Goal: Task Accomplishment & Management: Complete application form

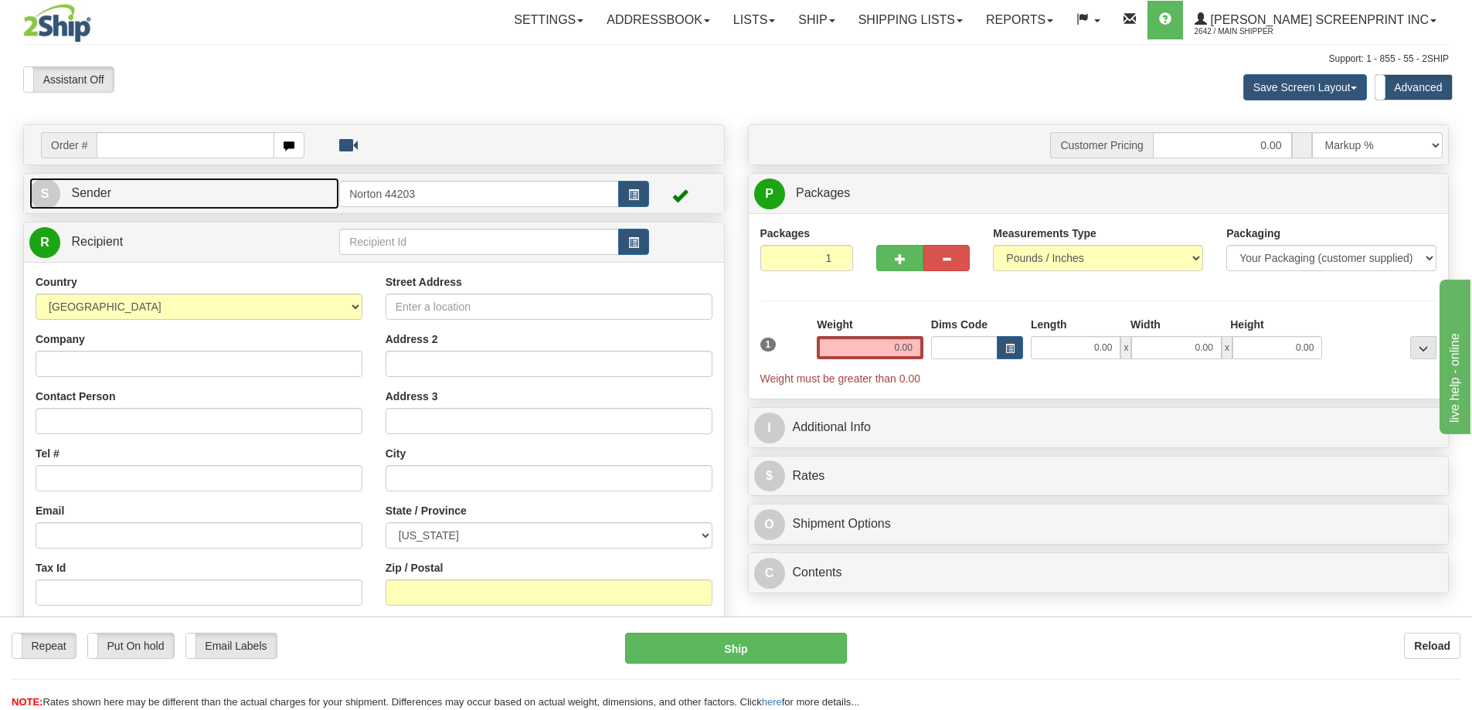
click at [131, 193] on link "S Sender" at bounding box center [184, 194] width 310 height 32
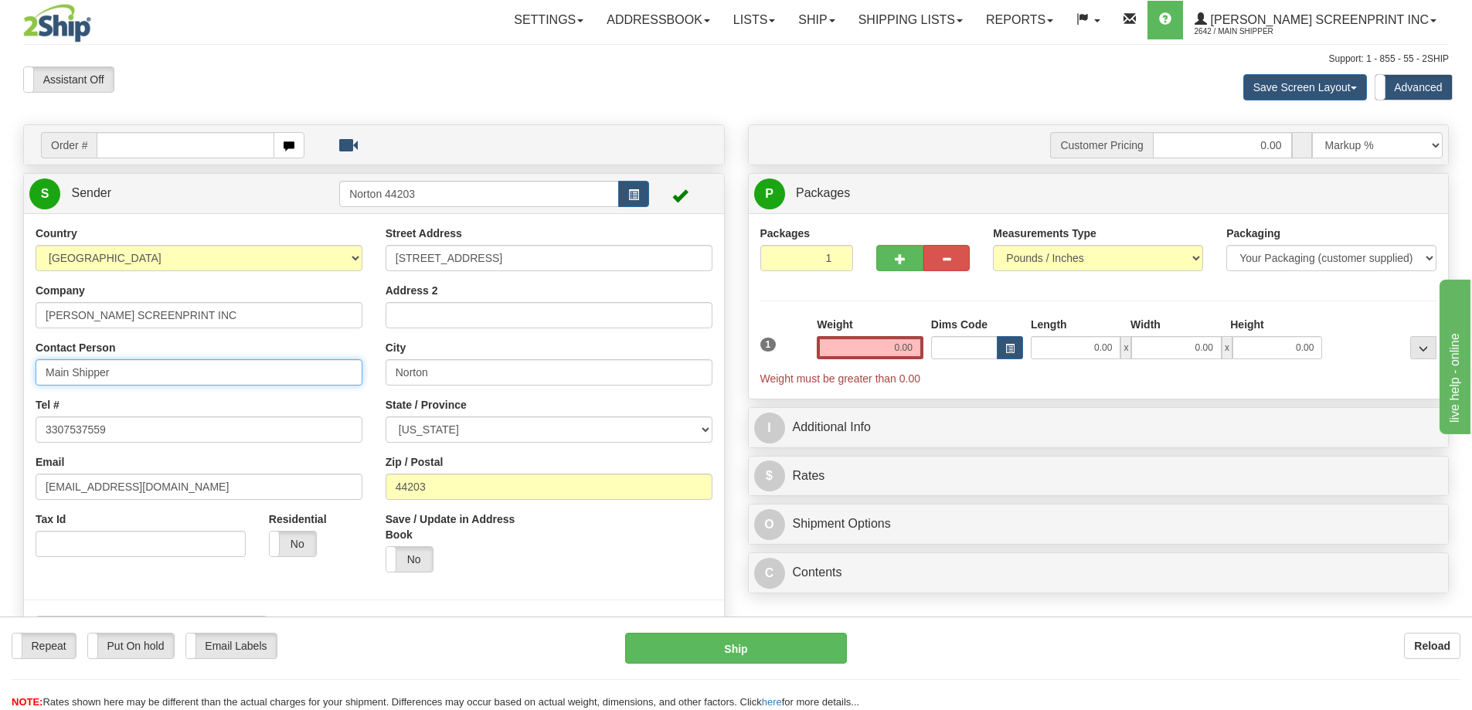
click at [84, 375] on input "Main Shipper" at bounding box center [199, 372] width 327 height 26
click at [84, 374] on input "Main Shipper" at bounding box center [199, 372] width 327 height 26
click at [85, 373] on input "Main Shipper" at bounding box center [199, 372] width 327 height 26
type input "[PERSON_NAME]"
click at [163, 224] on div "Country [GEOGRAPHIC_DATA] [GEOGRAPHIC_DATA] [GEOGRAPHIC_DATA] [GEOGRAPHIC_DATA]…" at bounding box center [374, 439] width 700 height 452
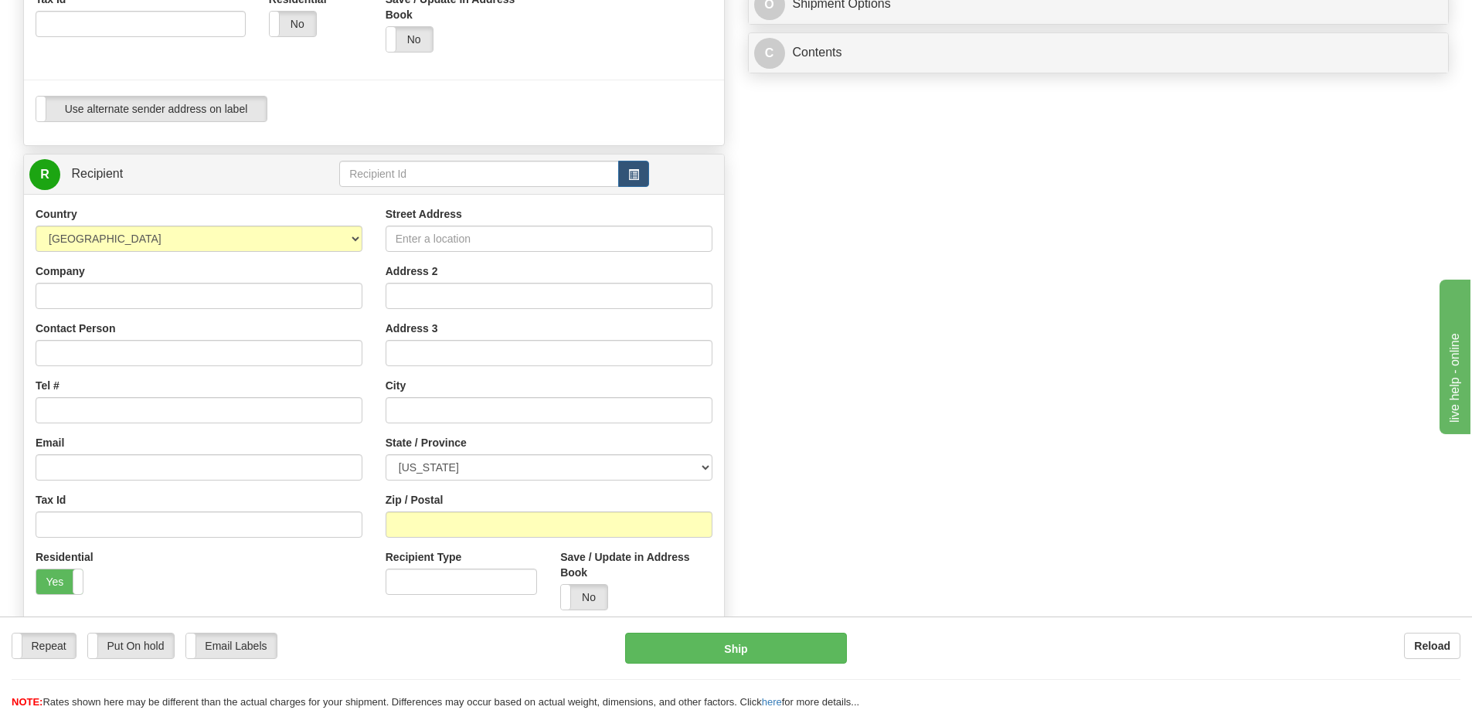
scroll to position [618, 0]
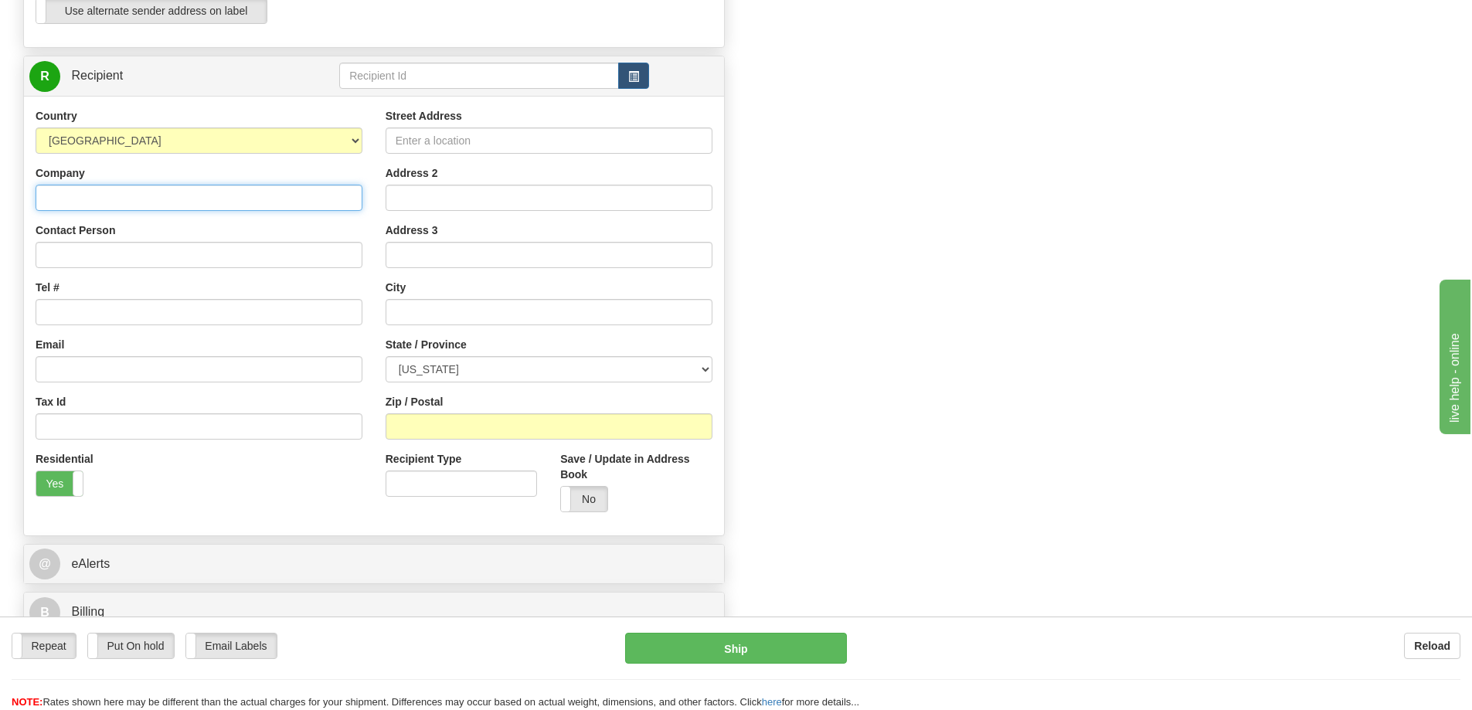
click at [96, 202] on input "Company" at bounding box center [199, 198] width 327 height 26
type input "ROMAO JUNIOR"
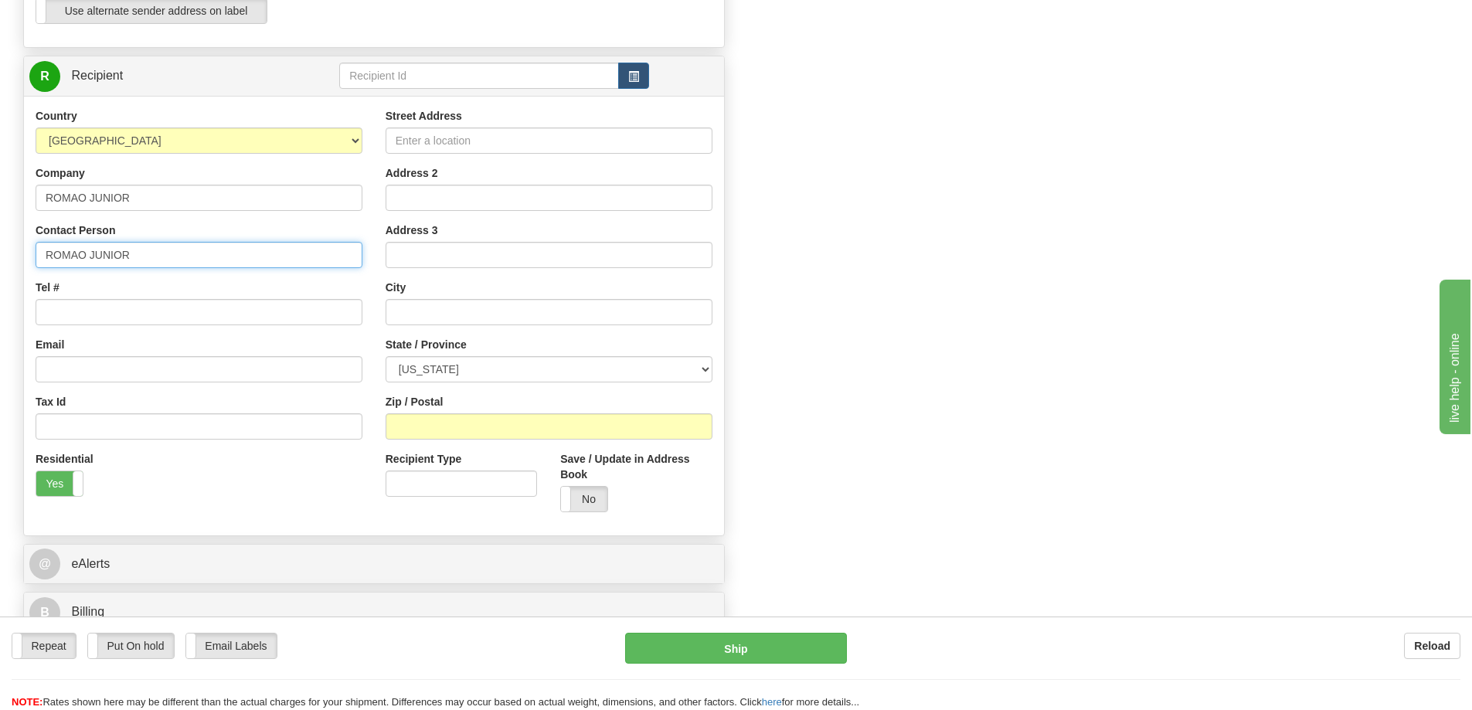
type input "ROMAO JUNIOR"
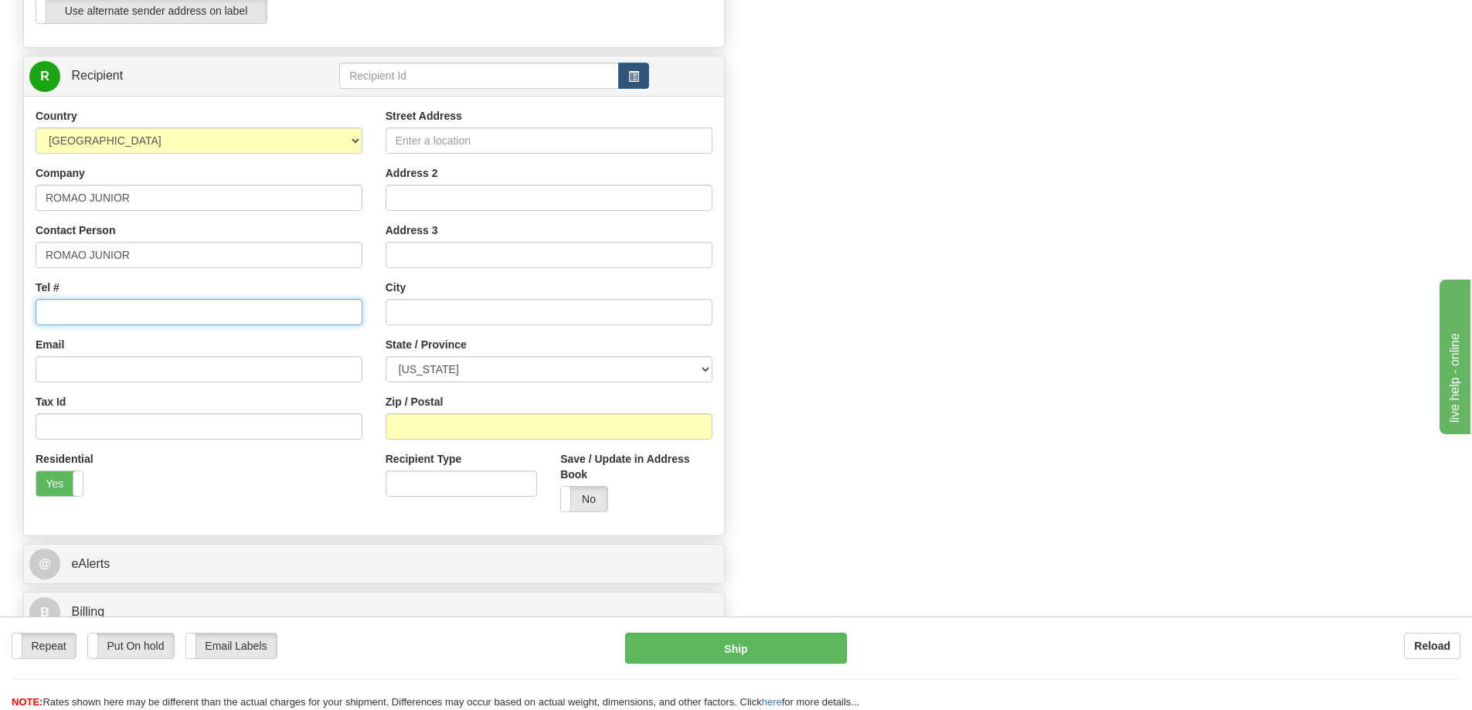
type input "9"
type input "000-000-0000"
type input "600 NOTTINGHAM OAKS TRAIL"
type input "APT #170"
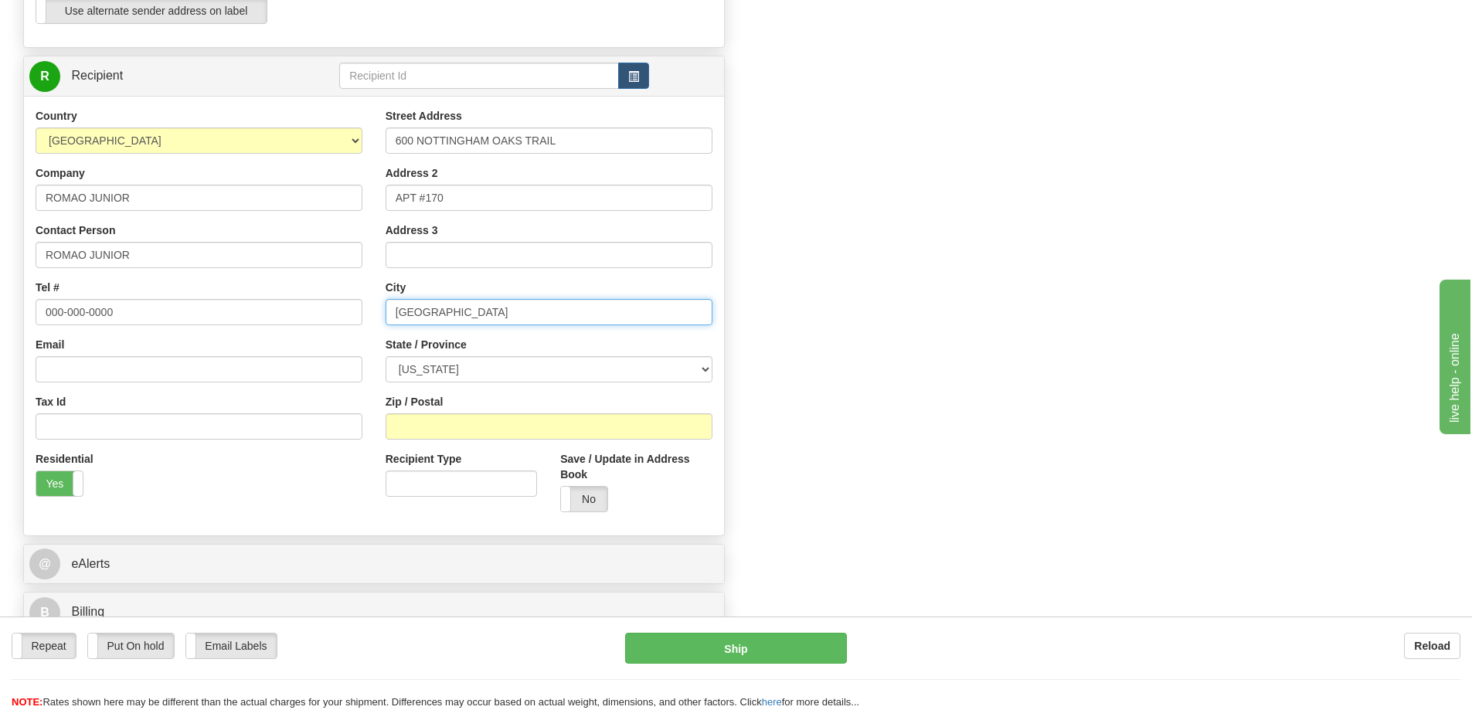
type input "[GEOGRAPHIC_DATA]"
select select "[GEOGRAPHIC_DATA]"
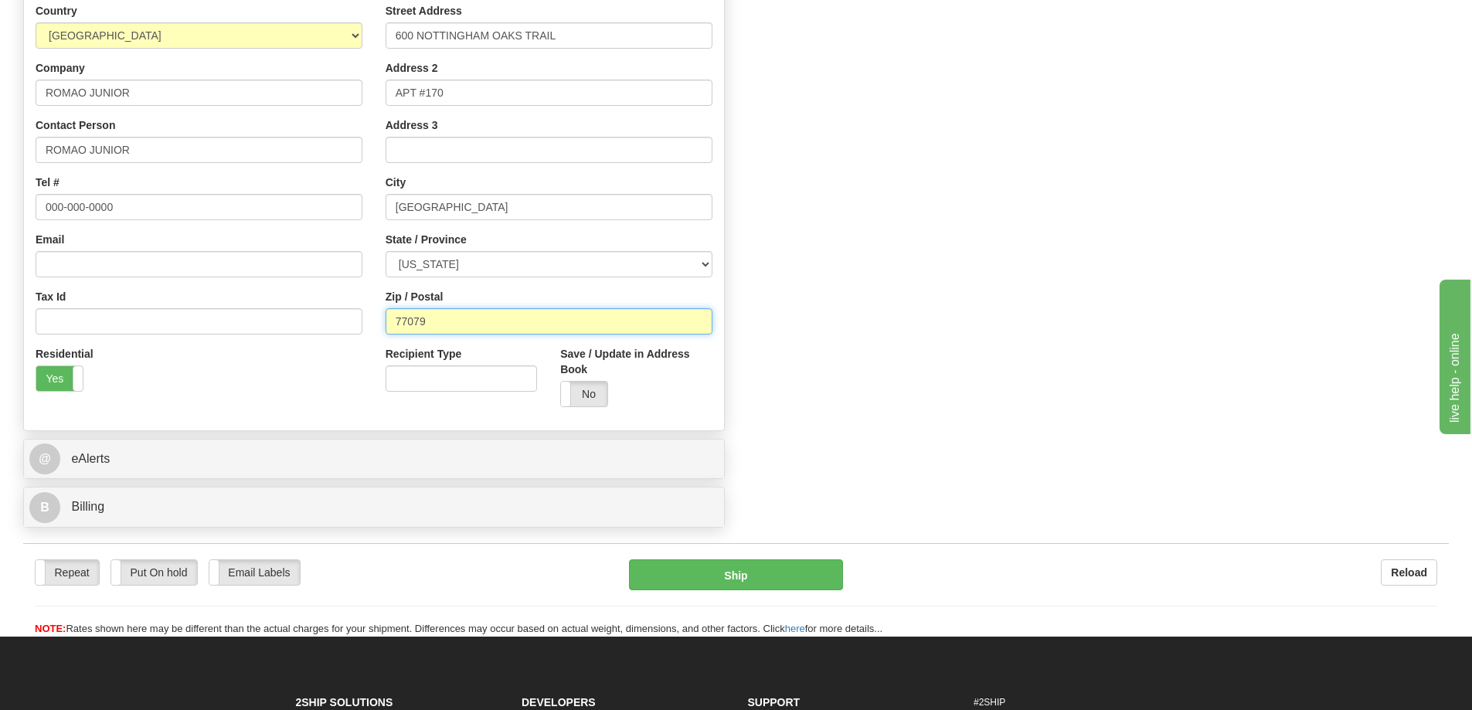
scroll to position [773, 0]
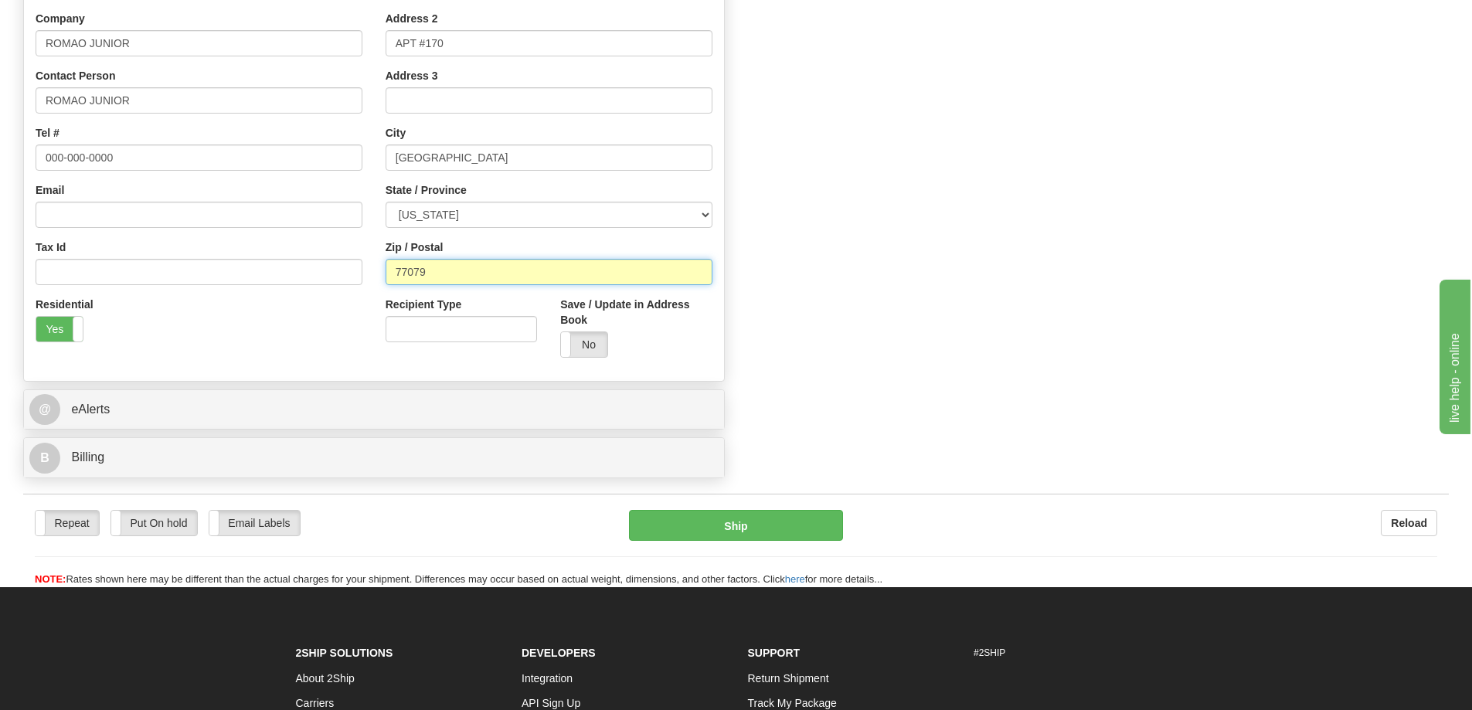
type input "77079"
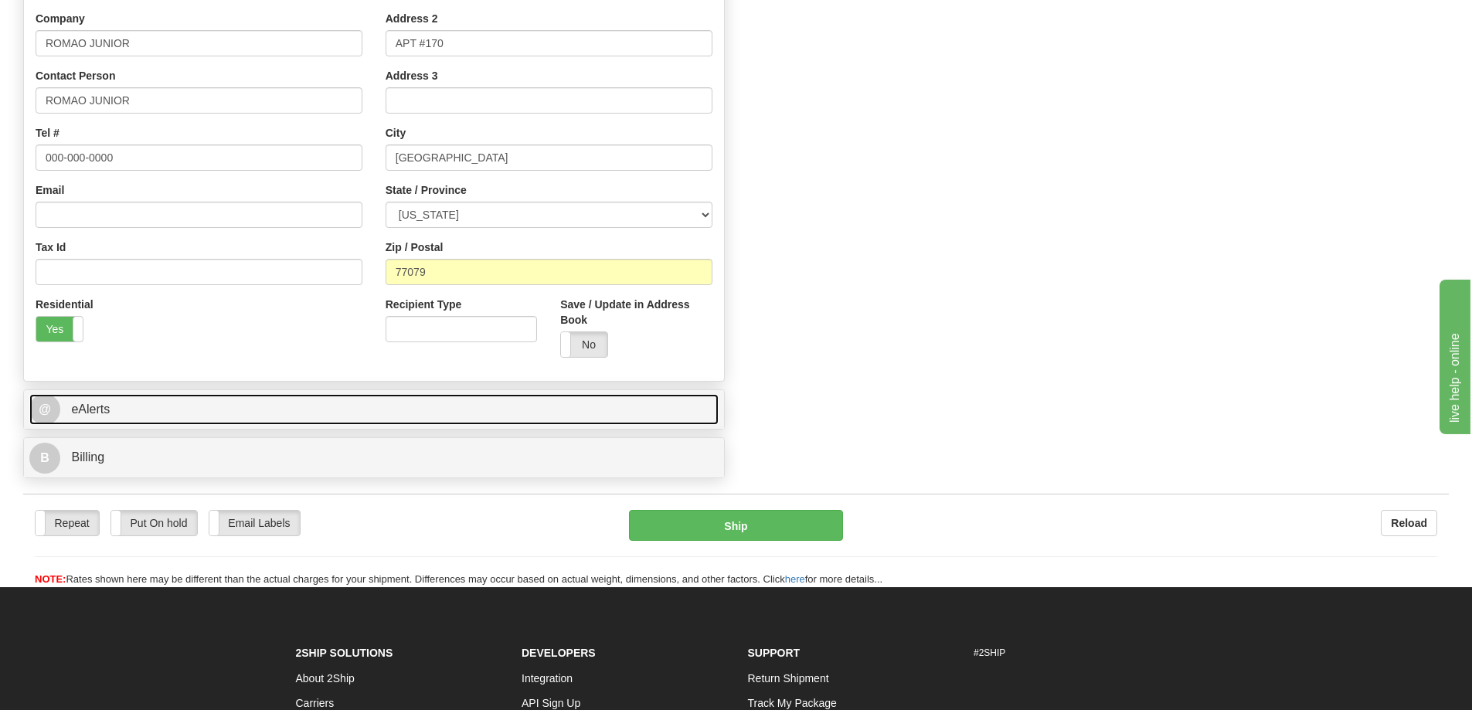
click at [182, 418] on link "@ eAlerts" at bounding box center [373, 410] width 689 height 32
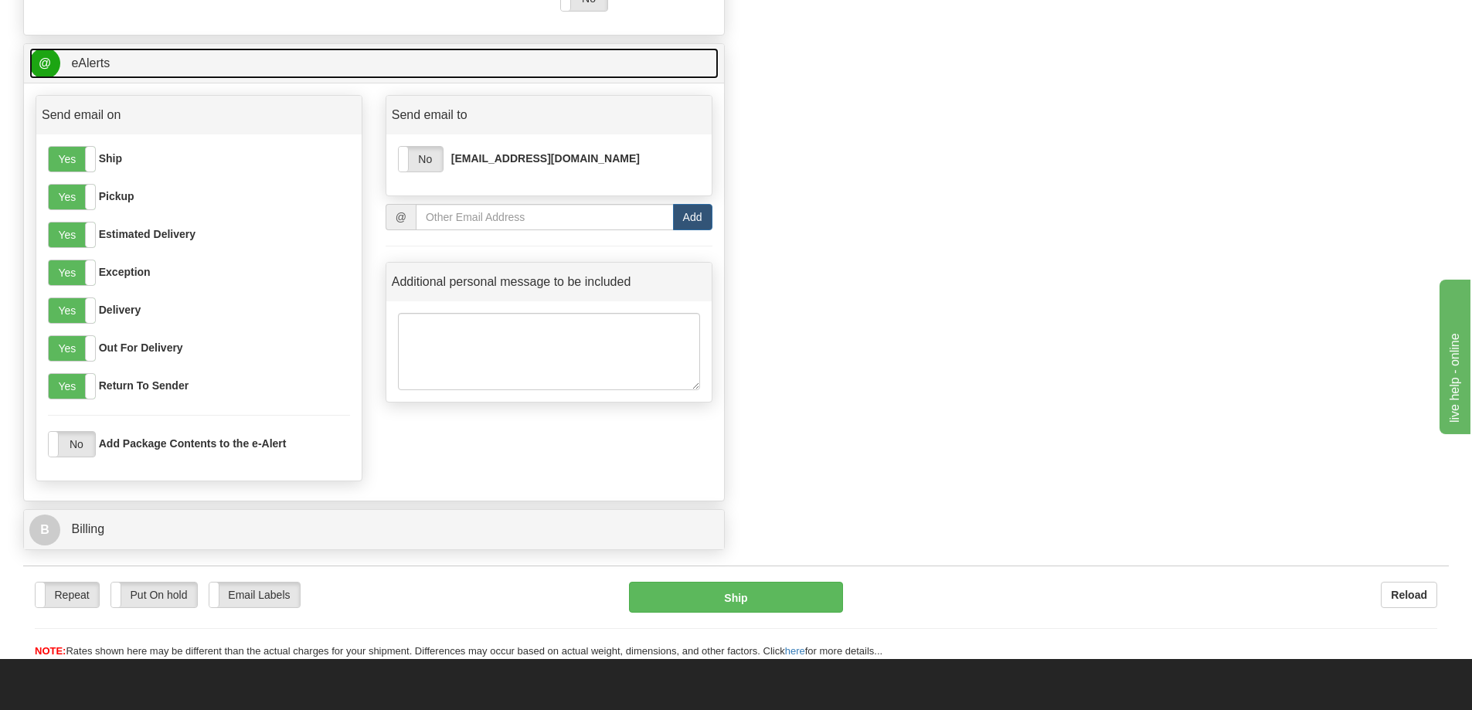
scroll to position [1082, 0]
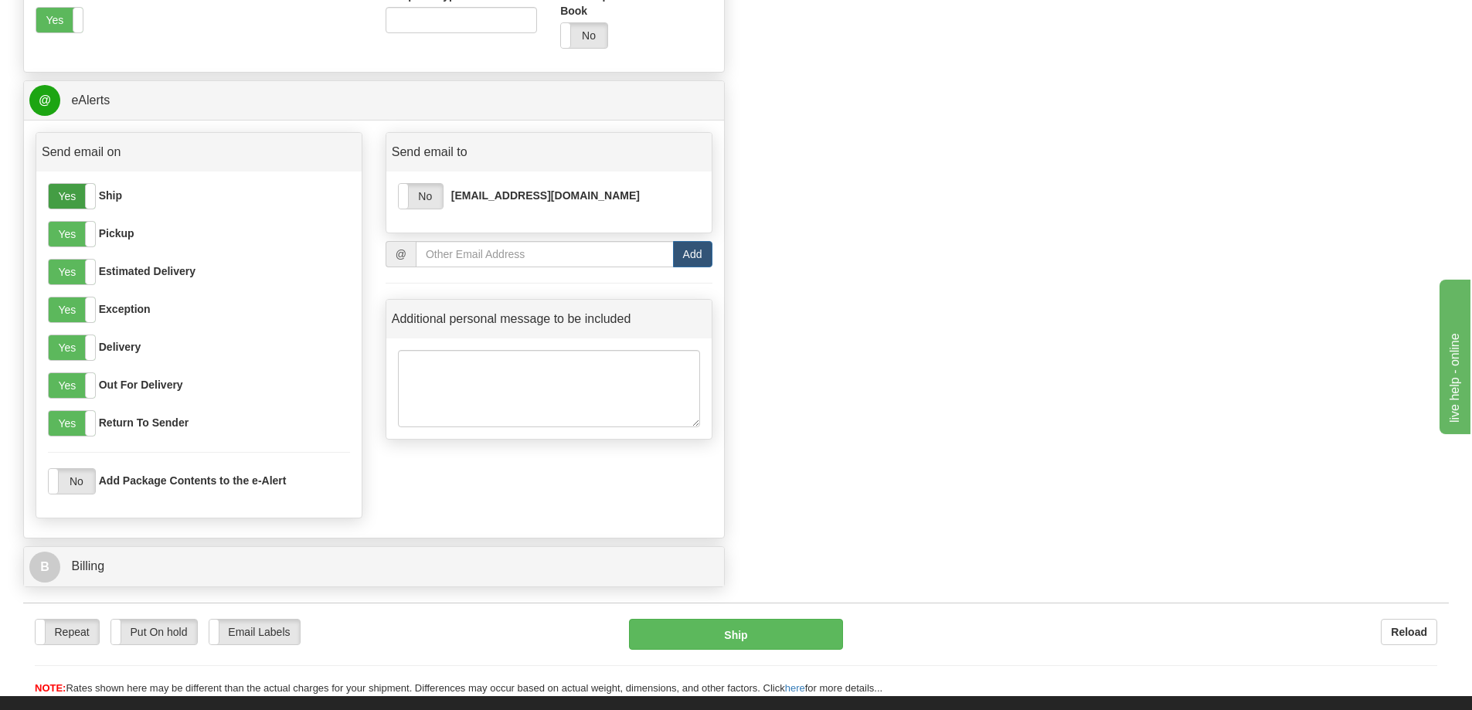
click at [75, 195] on label "Yes" at bounding box center [72, 196] width 46 height 25
click at [73, 236] on label "Yes" at bounding box center [72, 234] width 46 height 25
click at [75, 271] on label "Yes" at bounding box center [72, 272] width 46 height 25
click at [73, 307] on label "Yes" at bounding box center [72, 310] width 46 height 25
drag, startPoint x: 70, startPoint y: 342, endPoint x: 72, endPoint y: 356, distance: 14.0
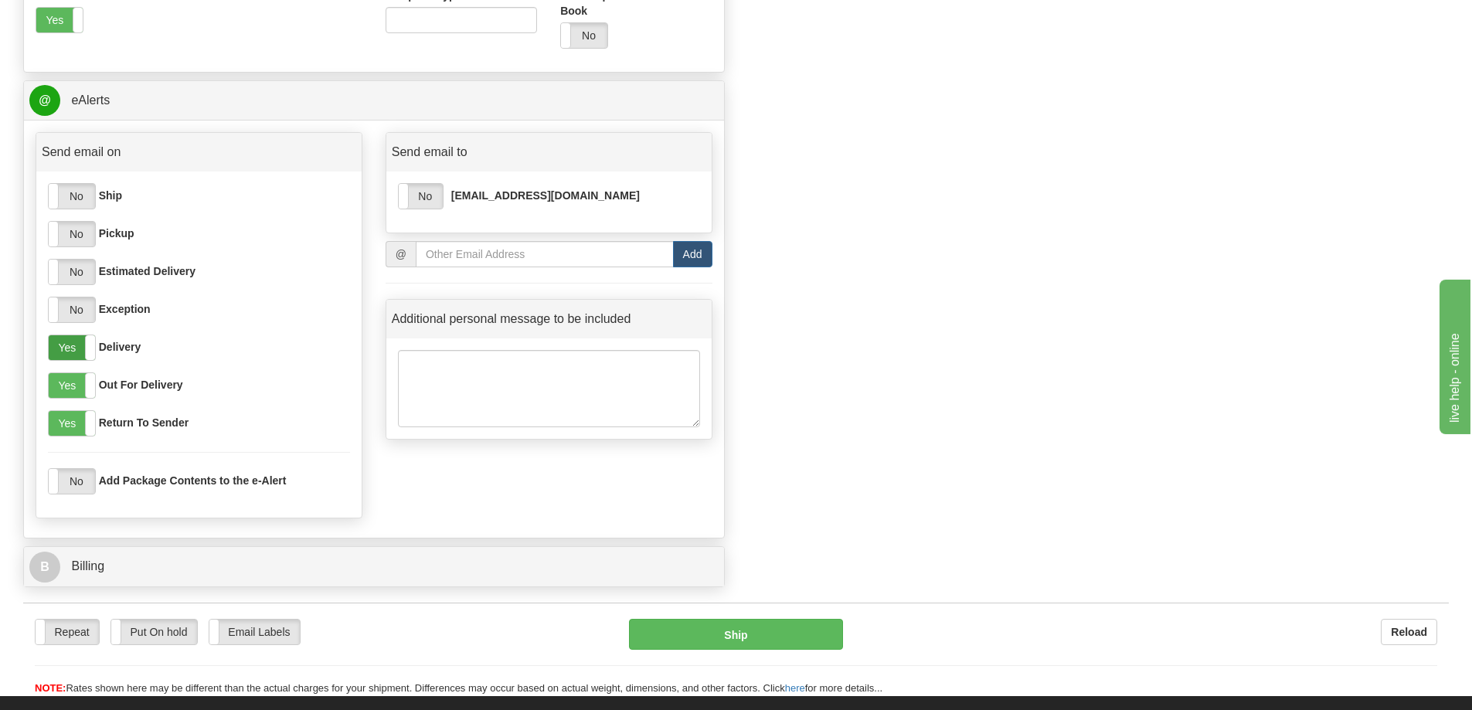
click at [71, 345] on label "Yes" at bounding box center [72, 347] width 46 height 25
drag, startPoint x: 69, startPoint y: 373, endPoint x: 68, endPoint y: 396, distance: 23.2
click at [68, 375] on label "Yes" at bounding box center [72, 385] width 46 height 25
click at [66, 434] on label "Yes" at bounding box center [72, 423] width 46 height 25
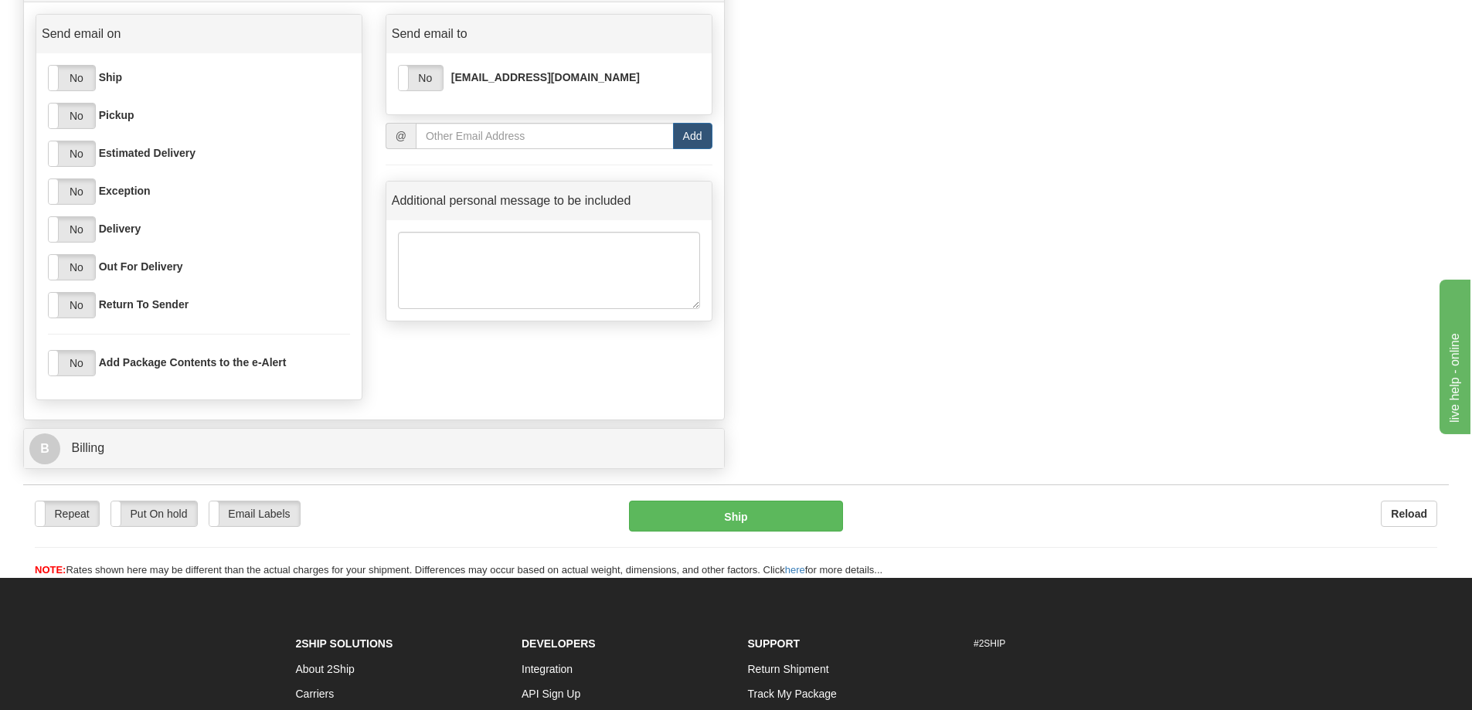
scroll to position [1236, 0]
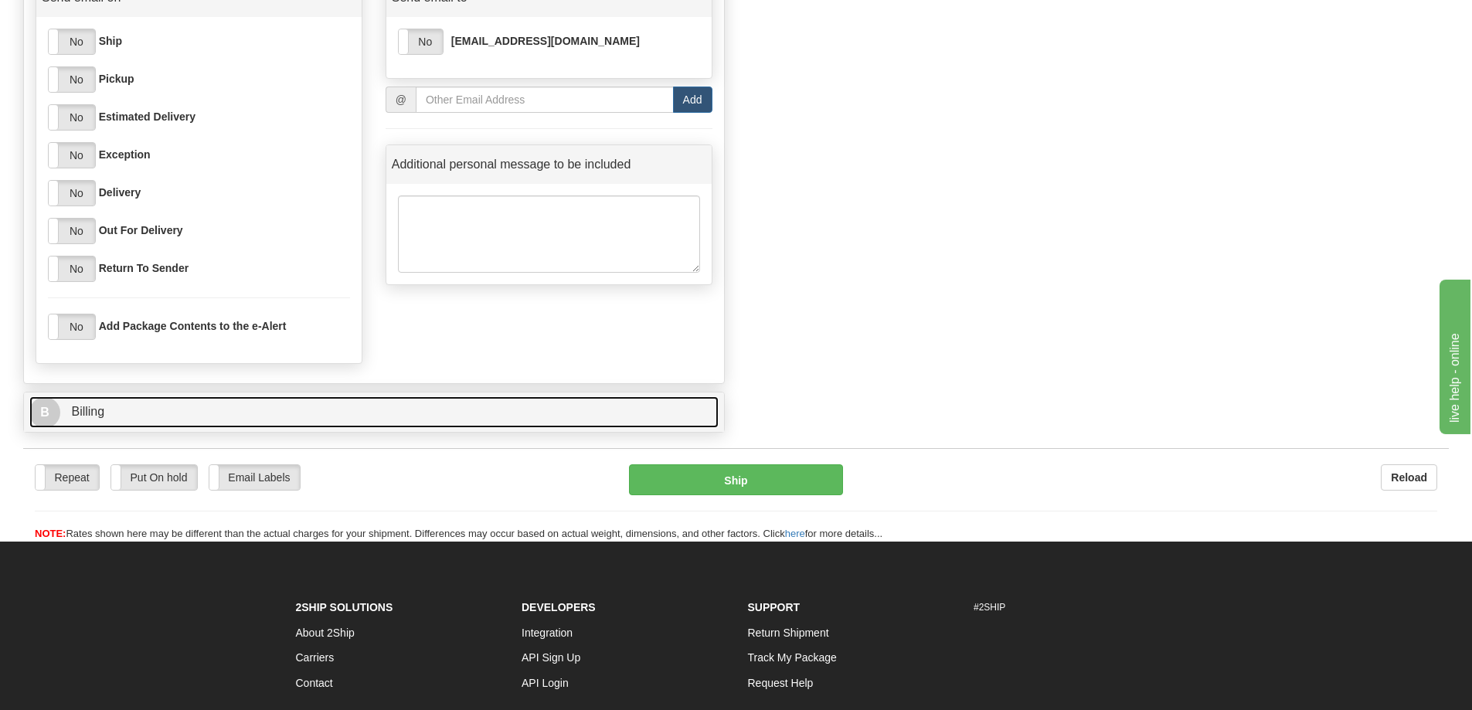
click at [139, 423] on link "B Billing" at bounding box center [373, 412] width 689 height 32
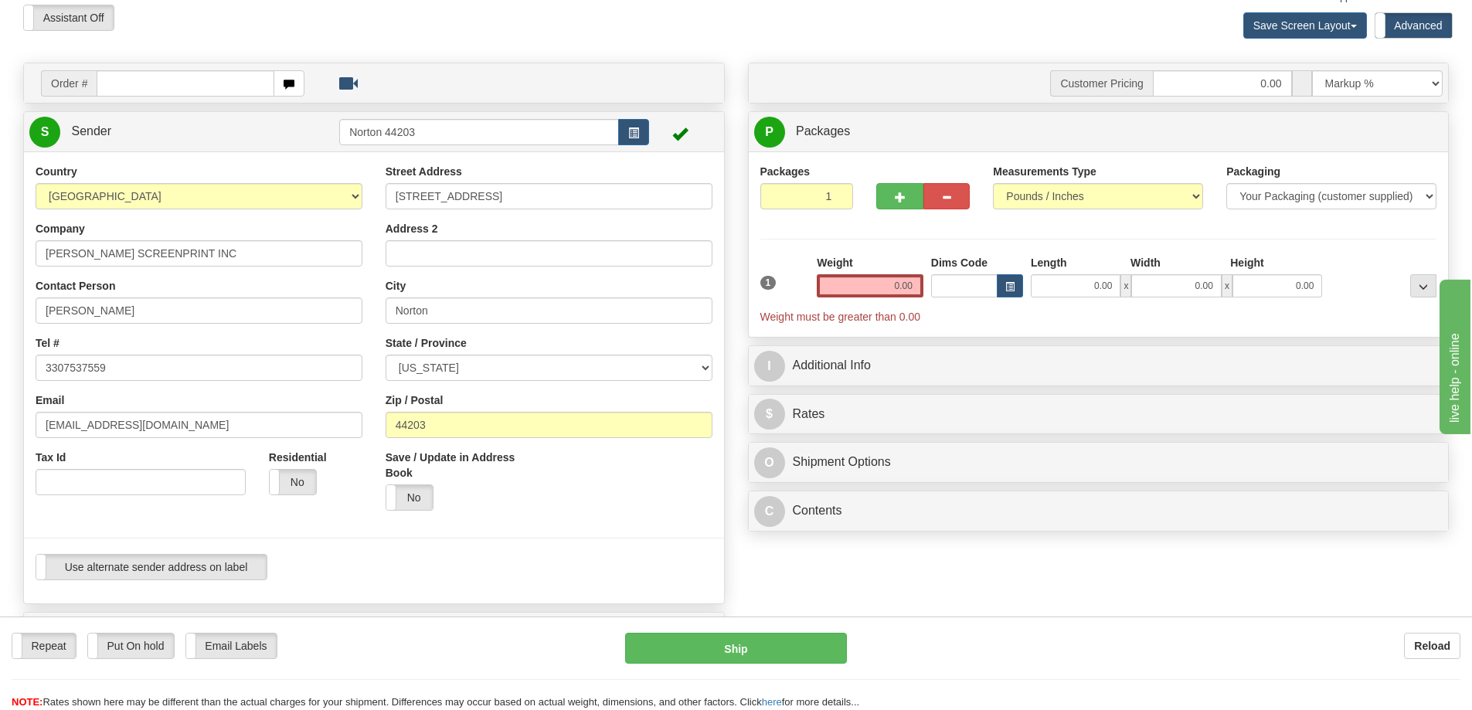
scroll to position [0, 0]
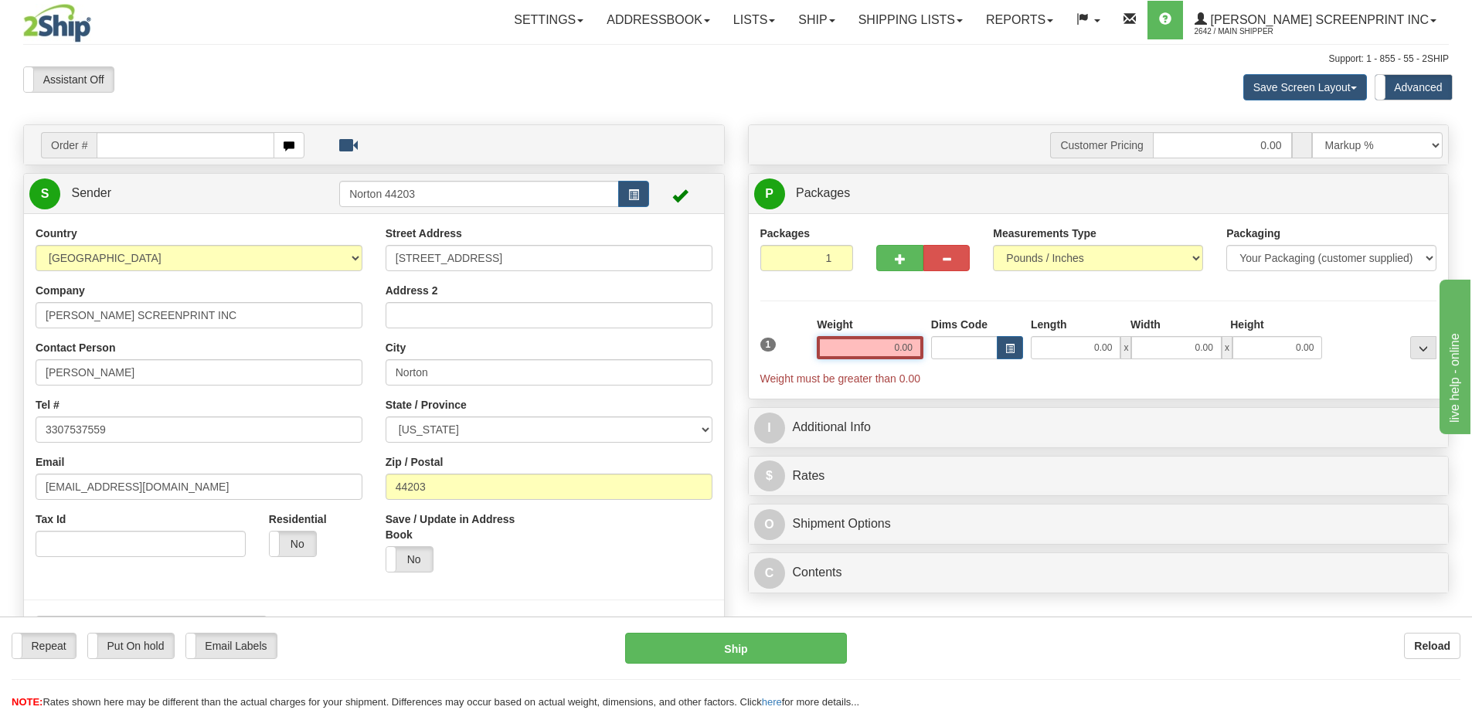
click at [889, 353] on input "0.00" at bounding box center [870, 347] width 107 height 23
click at [889, 353] on input "text" at bounding box center [870, 347] width 107 height 23
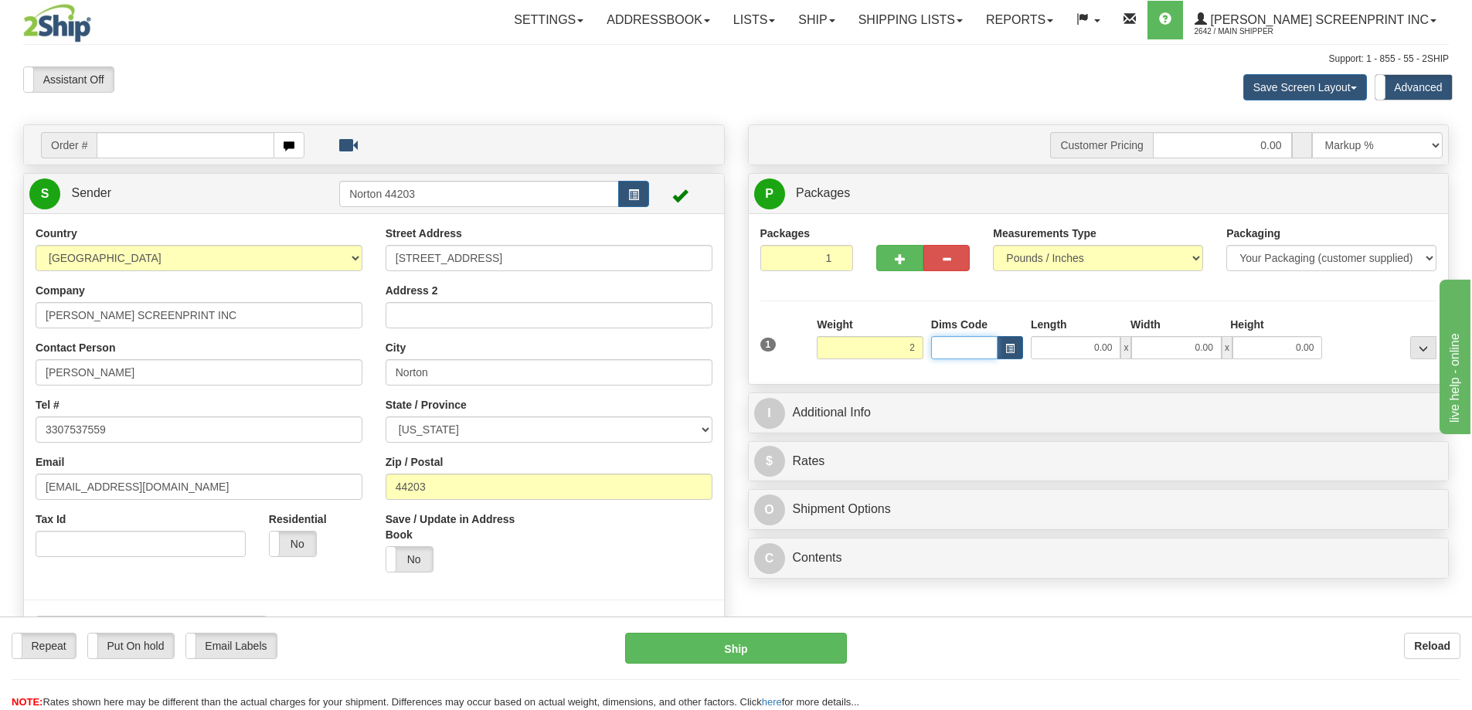
type input "2.00"
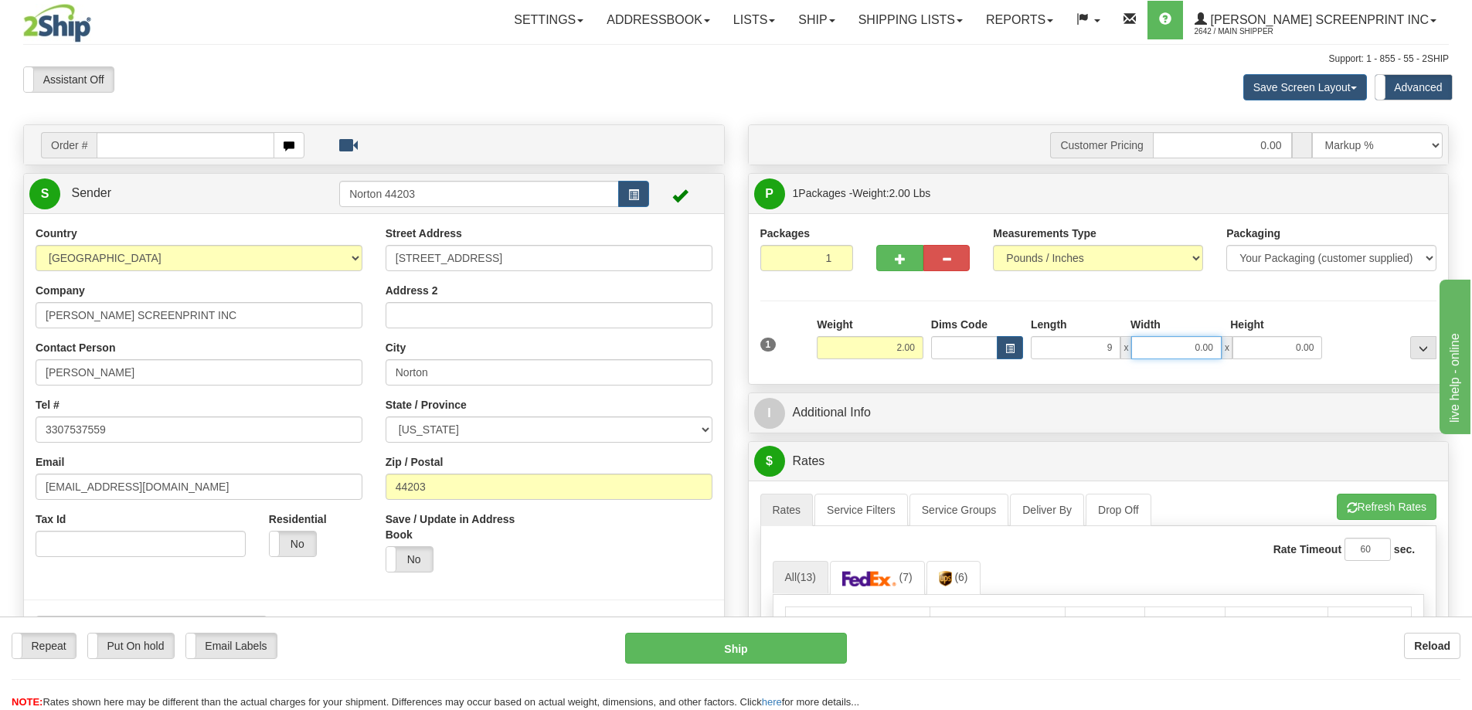
type input "9.00"
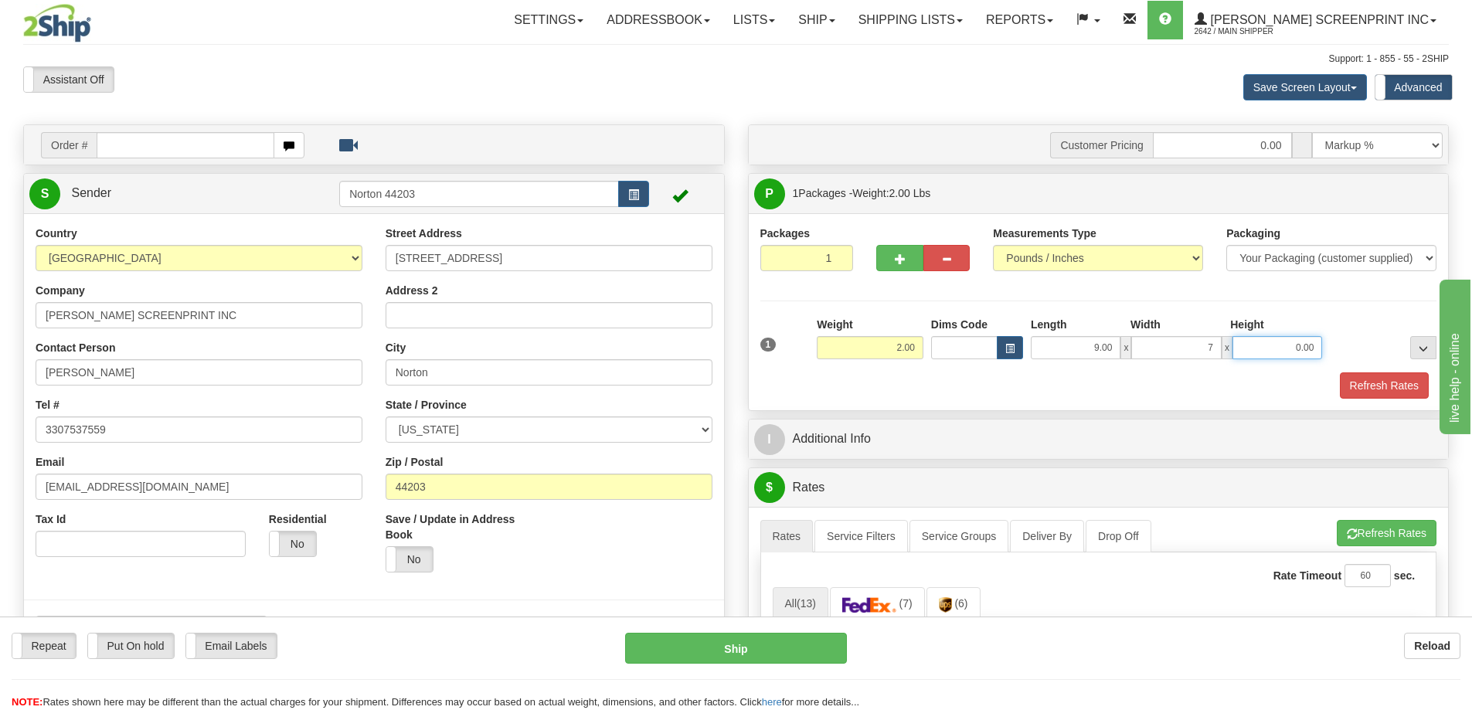
type input "7.00"
type input "6.00"
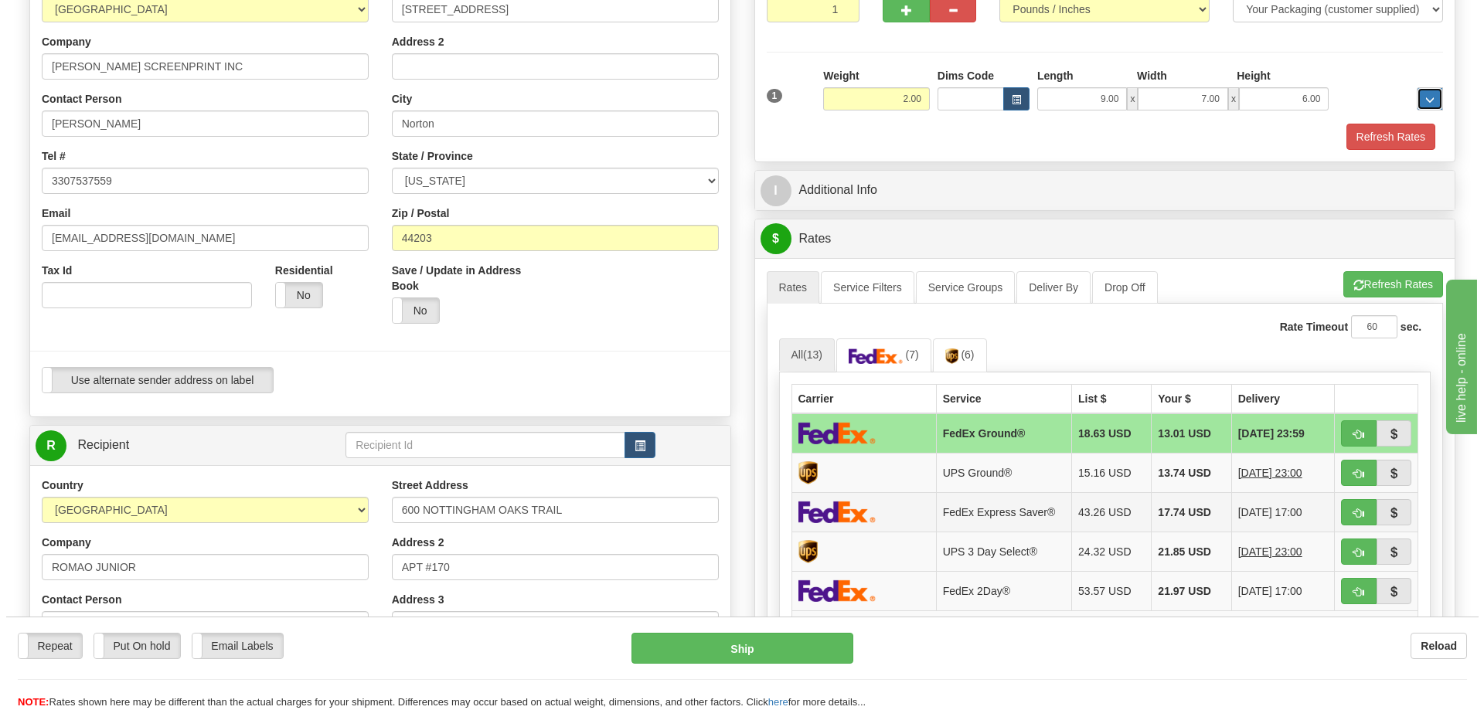
scroll to position [309, 0]
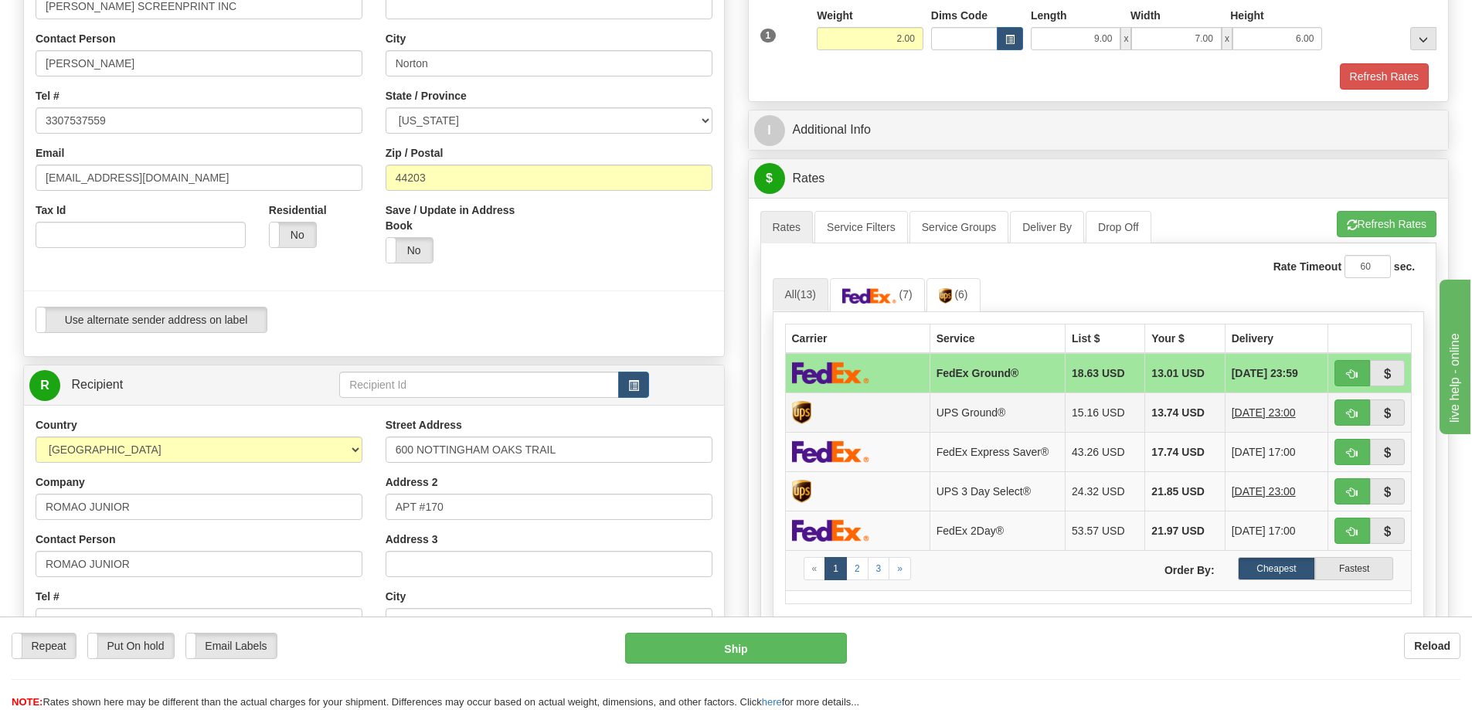
click at [1036, 419] on td "UPS Ground®" at bounding box center [997, 412] width 135 height 39
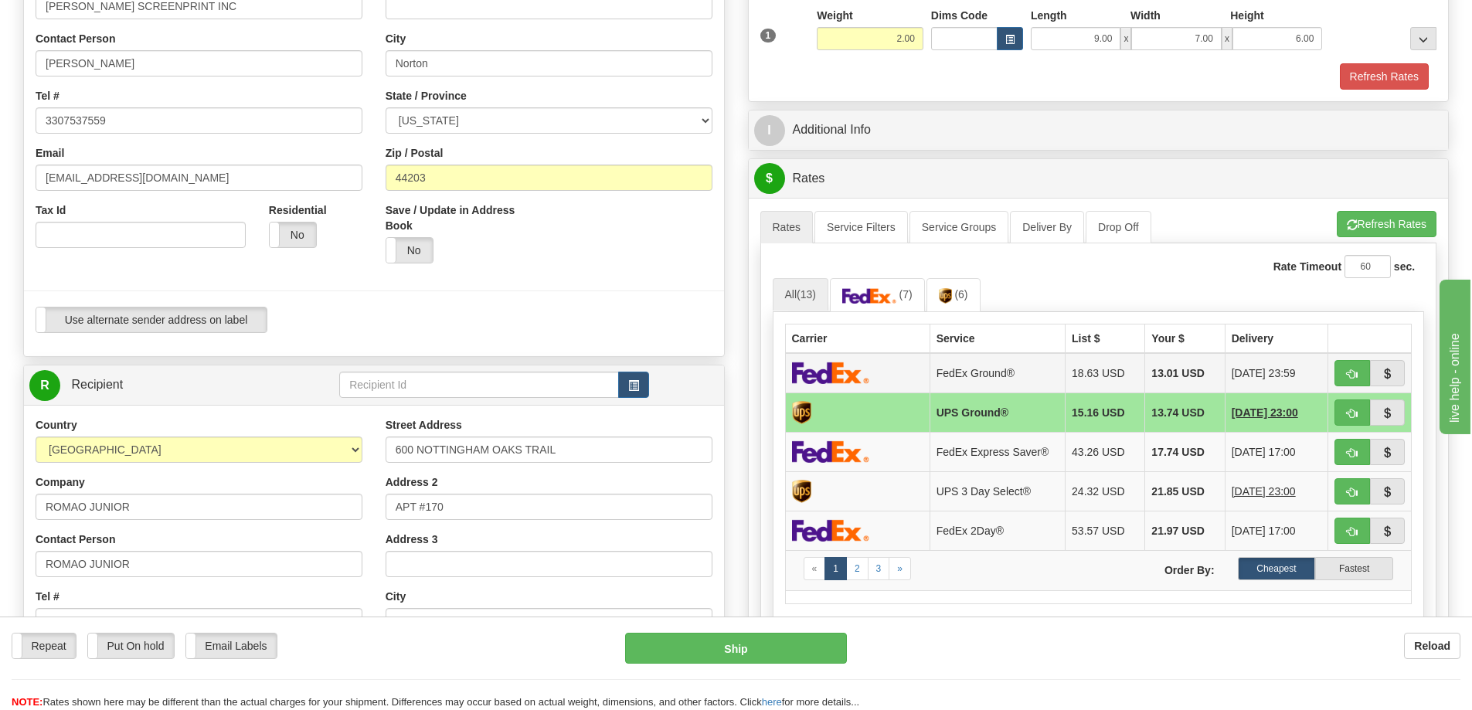
click at [1127, 364] on td "18.63 USD" at bounding box center [1106, 373] width 80 height 40
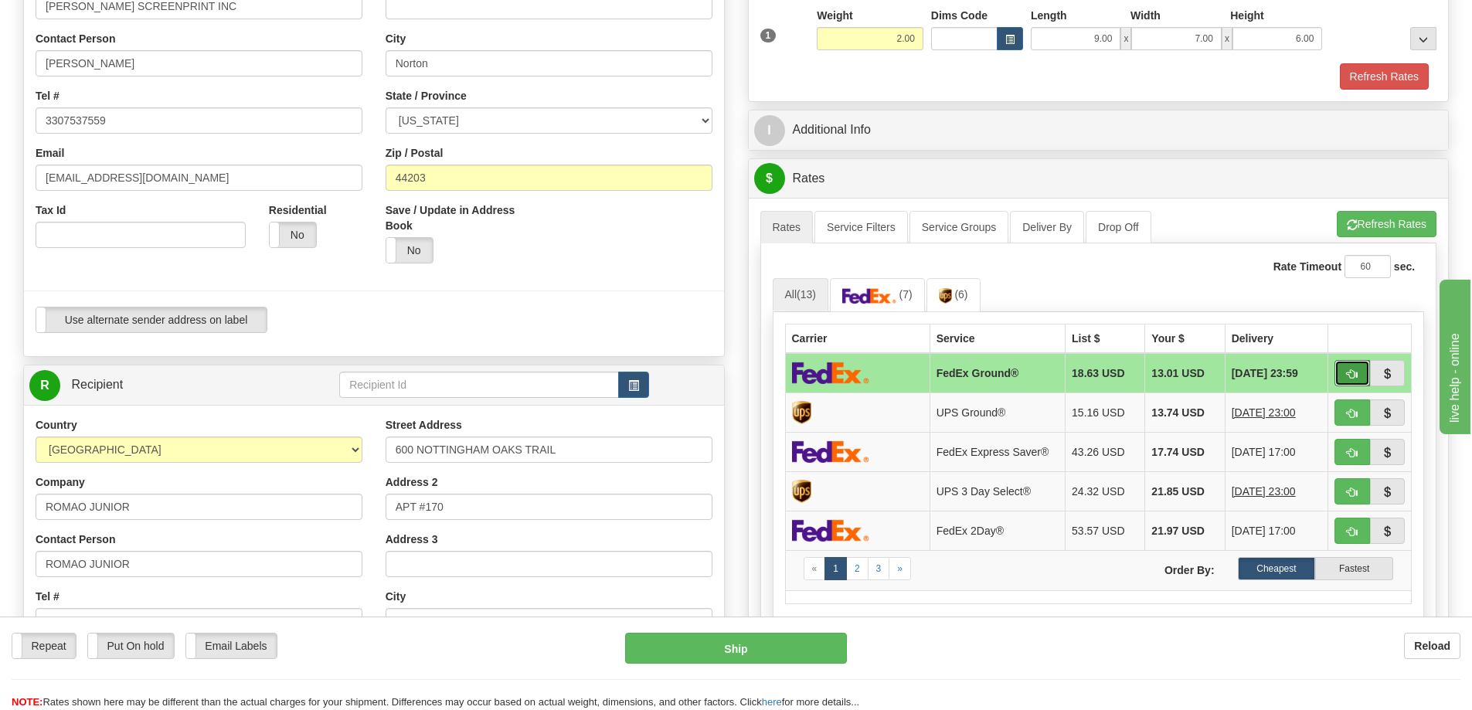
click at [1352, 371] on span "button" at bounding box center [1352, 374] width 11 height 10
type input "92"
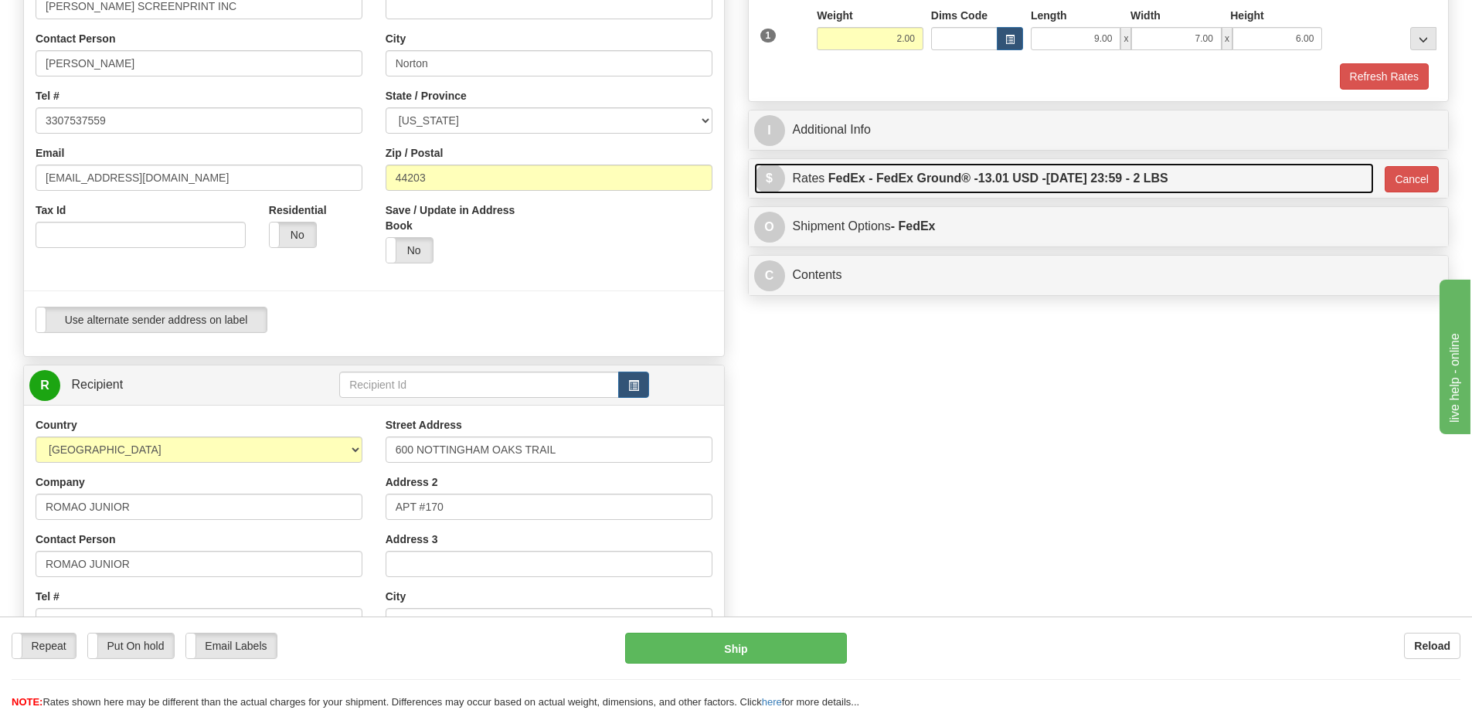
click at [1070, 184] on label "FedEx - FedEx Ground® - 13.01 USD - [DATE] 23:59 - 2 LBS" at bounding box center [998, 178] width 340 height 31
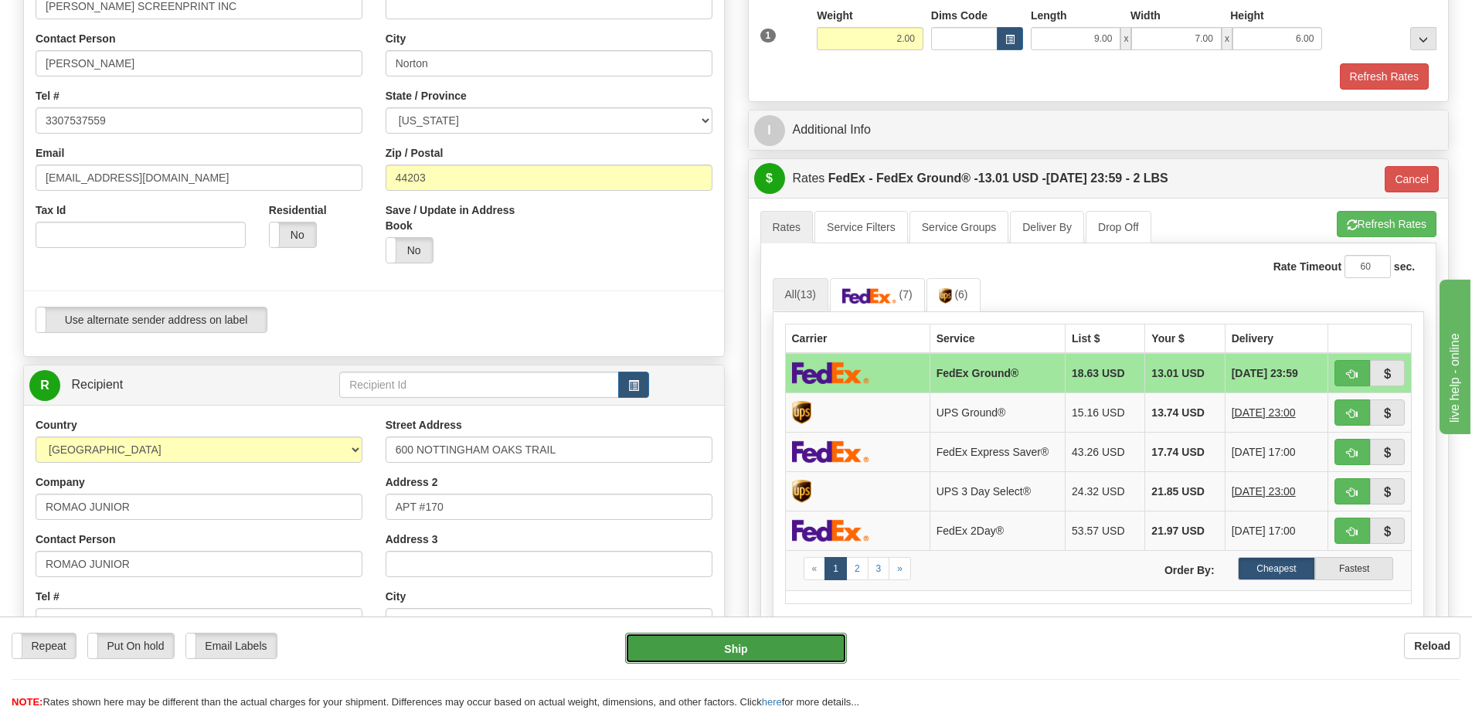
click at [753, 649] on button "Ship" at bounding box center [736, 648] width 222 height 31
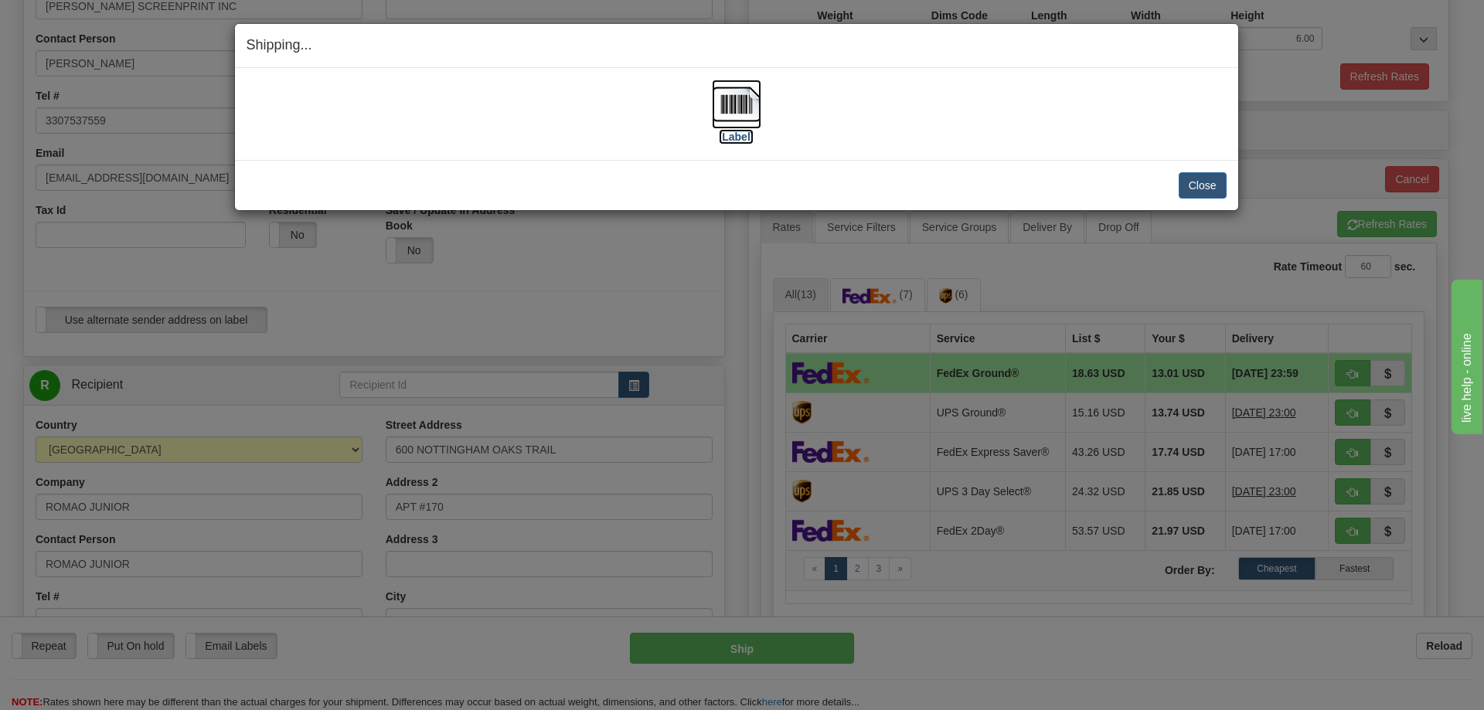
click at [757, 109] on img at bounding box center [736, 104] width 49 height 49
click at [1199, 179] on button "Close" at bounding box center [1202, 185] width 48 height 26
